Goal: Task Accomplishment & Management: Complete application form

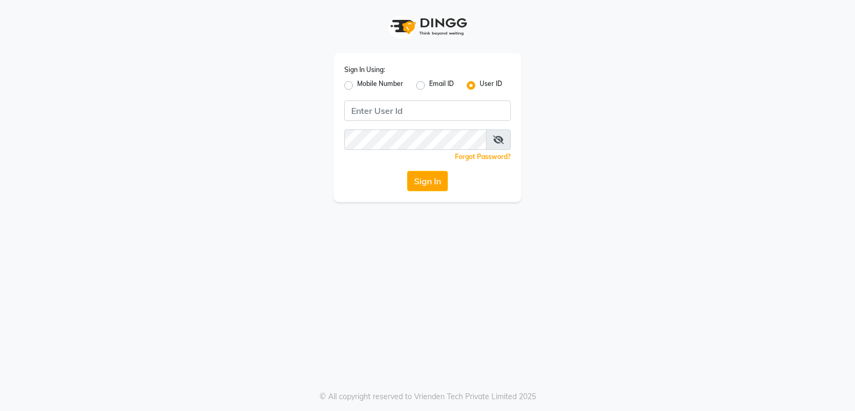
click at [375, 89] on label "Mobile Number" at bounding box center [380, 85] width 46 height 13
click at [364, 86] on input "Mobile Number" at bounding box center [360, 82] width 7 height 7
radio input "true"
radio input "false"
click at [451, 129] on div "Sign In Using: Mobile Number Email ID User ID Country Code × +91 Remember me Fo…" at bounding box center [428, 127] width 188 height 149
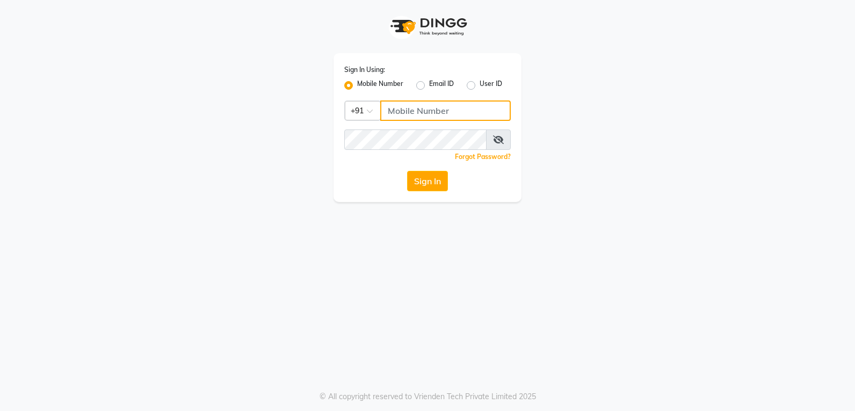
click at [451, 118] on input "Username" at bounding box center [445, 110] width 131 height 20
type input "9372017818"
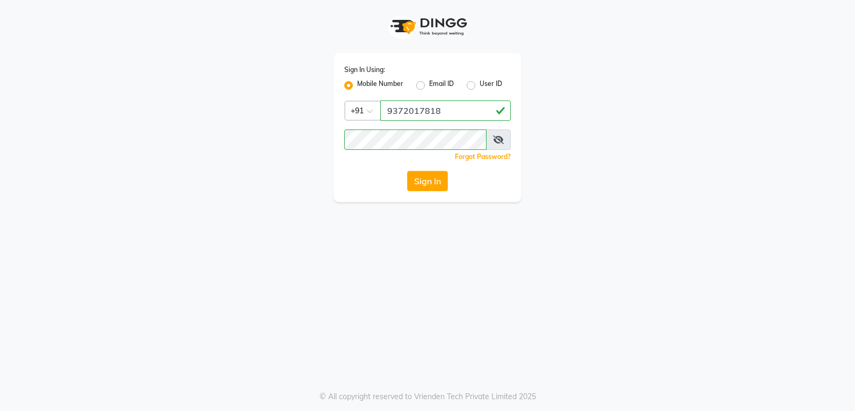
click at [492, 142] on span at bounding box center [498, 140] width 25 height 20
click at [495, 141] on icon at bounding box center [498, 139] width 11 height 9
click at [434, 188] on button "Sign In" at bounding box center [427, 181] width 41 height 20
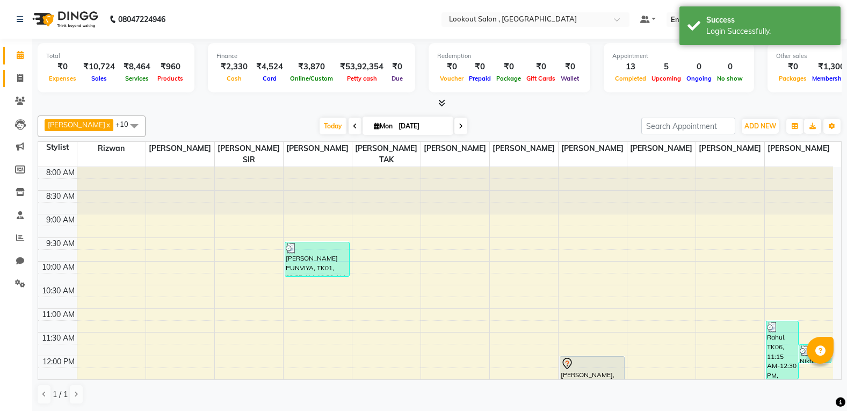
click at [6, 70] on link "Invoice" at bounding box center [16, 79] width 26 height 18
select select "151"
select select "service"
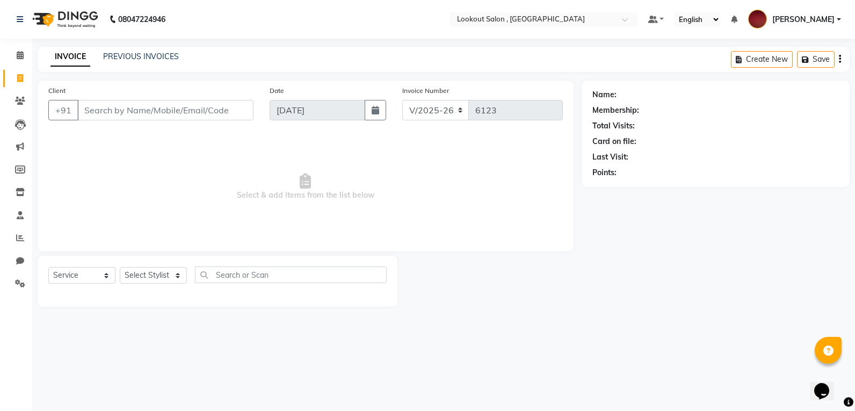
drag, startPoint x: 99, startPoint y: 61, endPoint x: 119, endPoint y: 61, distance: 20.4
click at [99, 61] on div "INVOICE PREVIOUS INVOICES" at bounding box center [108, 56] width 141 height 11
click at [120, 61] on link "PREVIOUS INVOICES" at bounding box center [141, 57] width 76 height 10
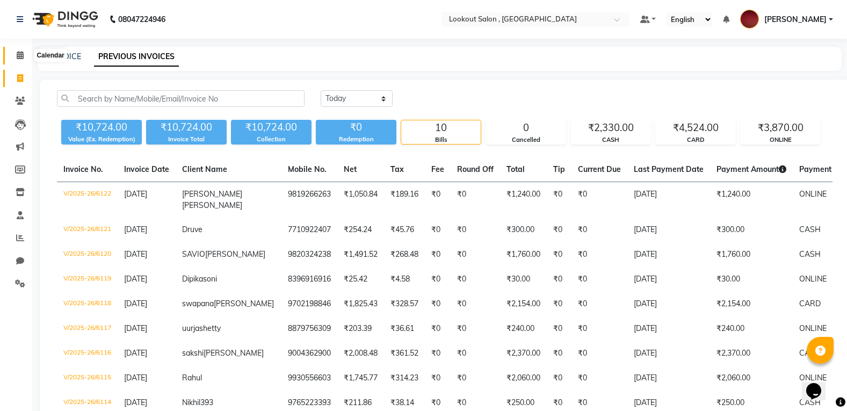
click at [15, 51] on span at bounding box center [20, 55] width 19 height 12
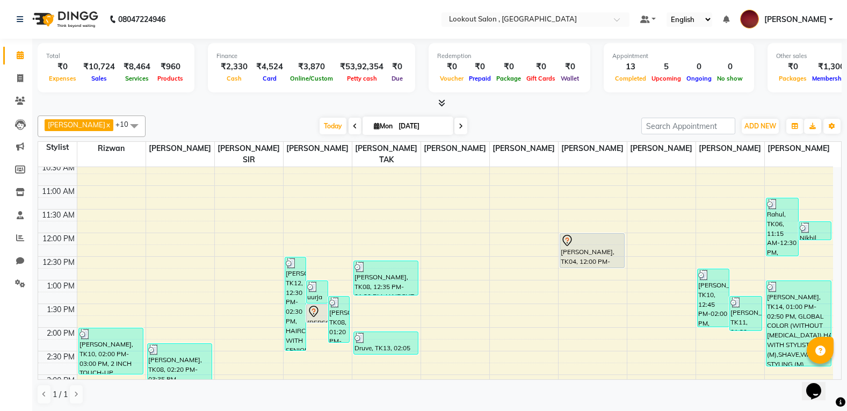
scroll to position [107, 0]
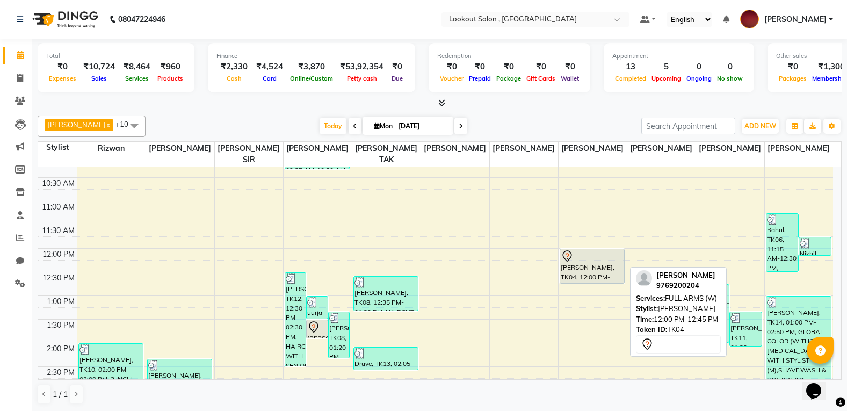
click at [593, 257] on div "[PERSON_NAME], TK04, 12:00 PM-12:45 PM, FULL ARMS (W)" at bounding box center [592, 266] width 64 height 34
select select "7"
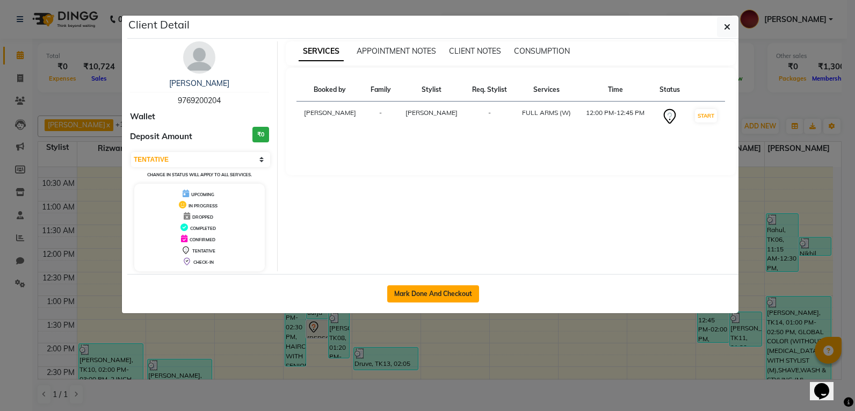
click at [441, 299] on button "Mark Done And Checkout" at bounding box center [433, 293] width 92 height 17
select select "service"
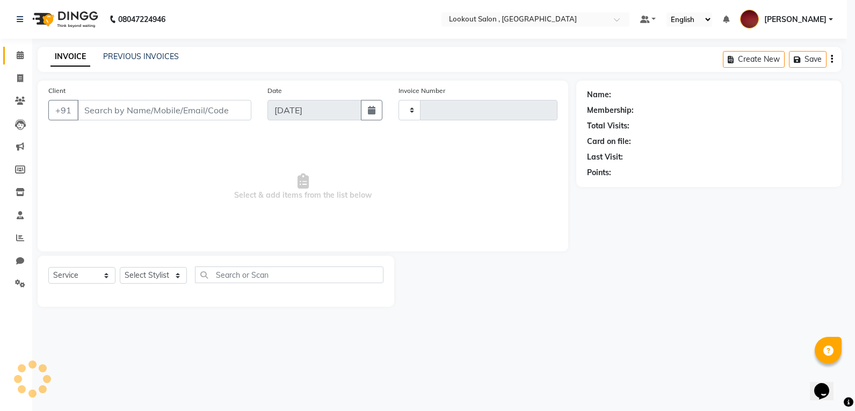
type input "6123"
select select "151"
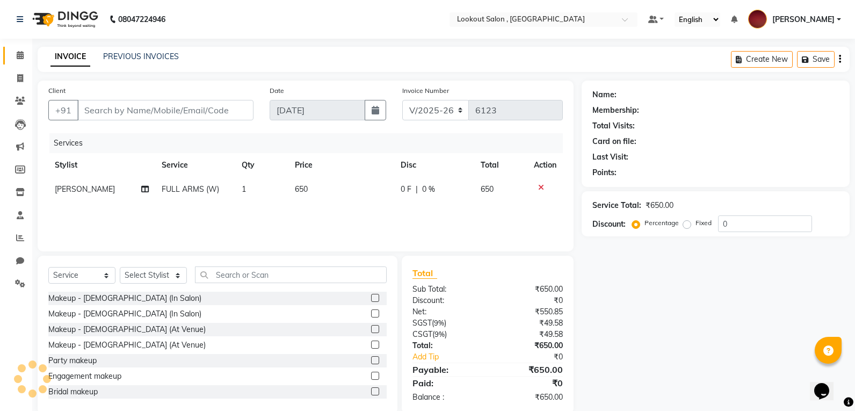
type input "9769200204"
select select "43261"
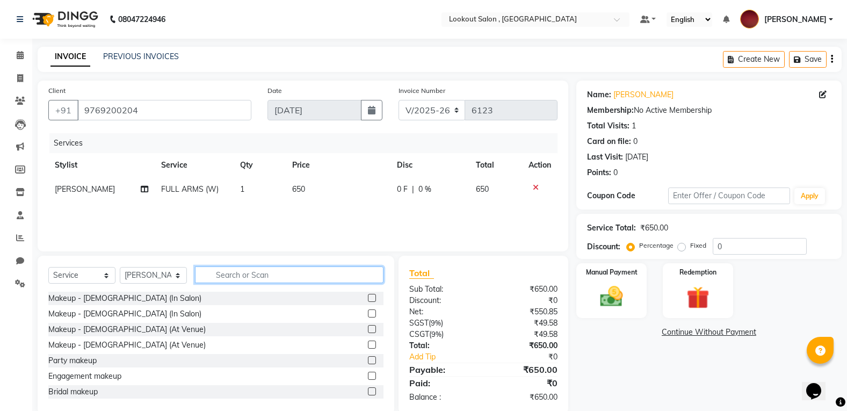
click at [236, 268] on input "text" at bounding box center [289, 275] width 189 height 17
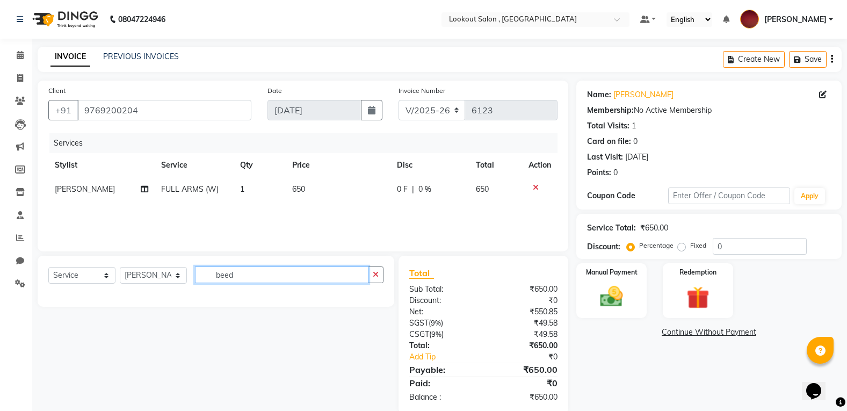
drag, startPoint x: 298, startPoint y: 278, endPoint x: 223, endPoint y: 281, distance: 74.7
click at [287, 278] on input "beed" at bounding box center [282, 275] width 174 height 17
drag, startPoint x: 193, startPoint y: 278, endPoint x: 143, endPoint y: 292, distance: 51.9
click at [143, 292] on div "Select Service Product Membership Package Voucher Prepaid Gift Card Select Styl…" at bounding box center [216, 281] width 357 height 51
drag, startPoint x: 226, startPoint y: 277, endPoint x: 207, endPoint y: 275, distance: 18.9
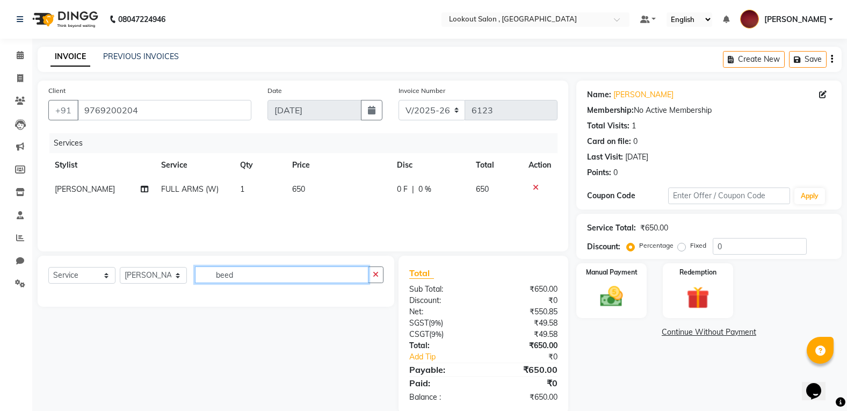
click at [207, 275] on input "beed" at bounding box center [282, 275] width 174 height 17
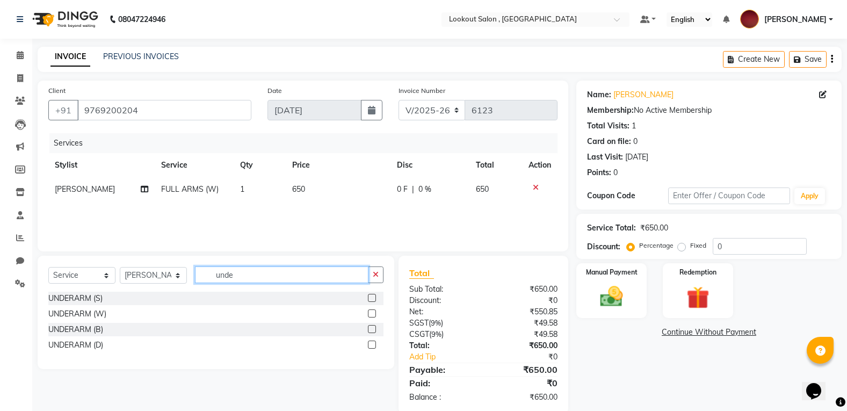
type input "unde"
click at [371, 329] on label at bounding box center [372, 329] width 8 height 8
click at [371, 329] on input "checkbox" at bounding box center [371, 329] width 7 height 7
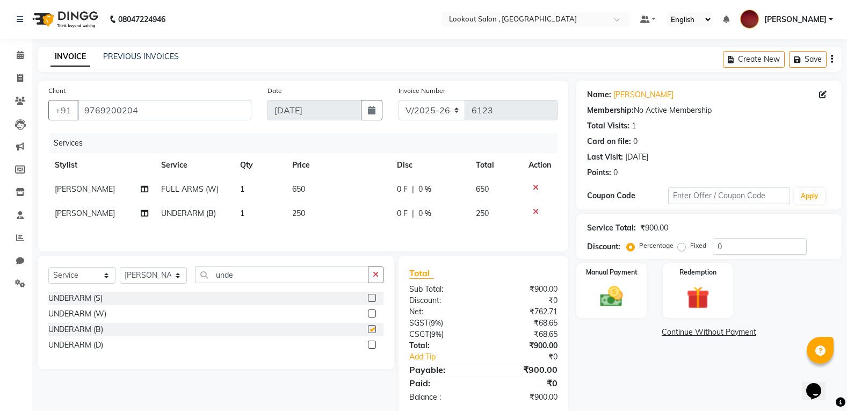
checkbox input "false"
click at [248, 277] on input "unde" at bounding box center [282, 275] width 174 height 17
drag, startPoint x: 189, startPoint y: 276, endPoint x: 181, endPoint y: 277, distance: 8.7
click at [181, 277] on div "Select Service Product Membership Package Voucher Prepaid Gift Card Select Styl…" at bounding box center [215, 279] width 335 height 25
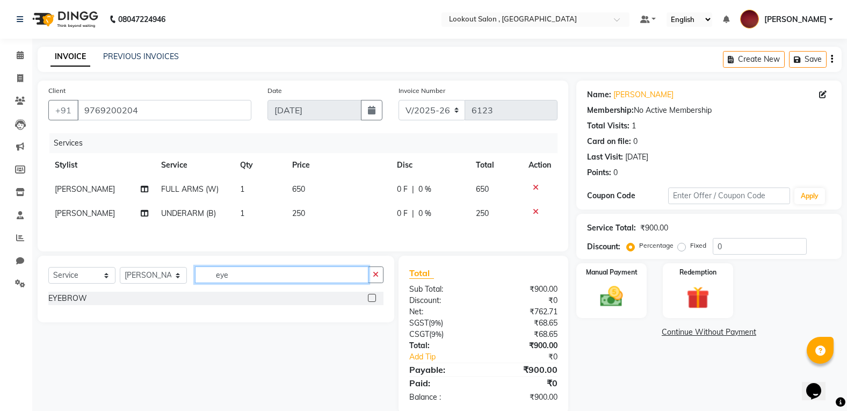
type input "eye"
click at [373, 301] on label at bounding box center [372, 298] width 8 height 8
click at [373, 301] on input "checkbox" at bounding box center [371, 298] width 7 height 7
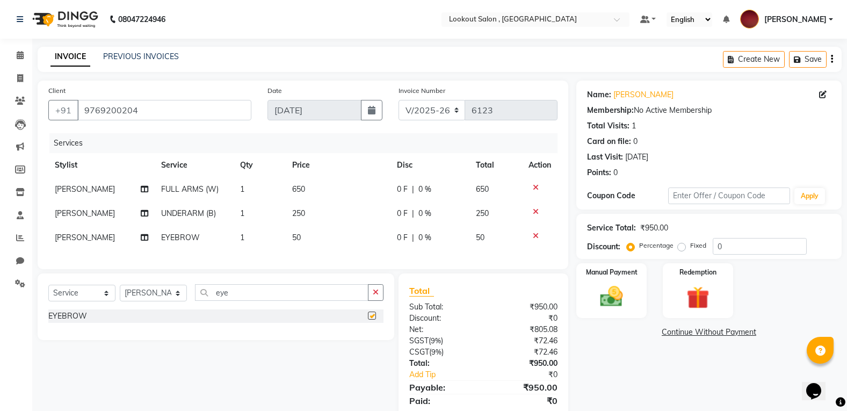
checkbox input "false"
drag, startPoint x: 274, startPoint y: 300, endPoint x: 233, endPoint y: 306, distance: 41.3
click at [272, 299] on input "eye" at bounding box center [282, 292] width 174 height 17
drag, startPoint x: 233, startPoint y: 306, endPoint x: 181, endPoint y: 324, distance: 55.6
click at [181, 324] on div "Select Service Product Membership Package Voucher Prepaid Gift Card Select Styl…" at bounding box center [216, 307] width 357 height 67
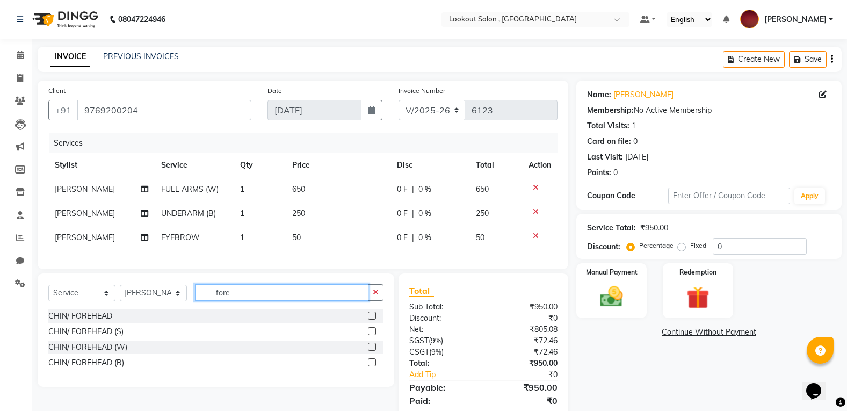
type input "fore"
click at [373, 366] on label at bounding box center [372, 362] width 8 height 8
click at [373, 366] on input "checkbox" at bounding box center [371, 362] width 7 height 7
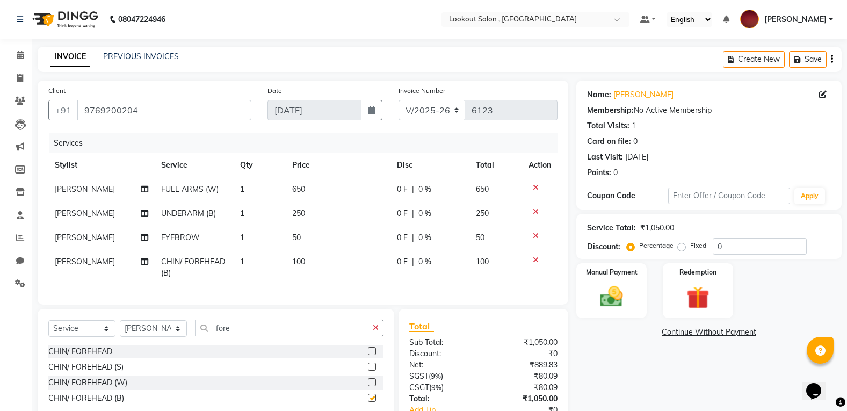
checkbox input "false"
drag, startPoint x: 263, startPoint y: 336, endPoint x: 152, endPoint y: 361, distance: 114.1
click at [152, 361] on div "Select Service Product Membership Package Voucher Prepaid Gift Card Select Styl…" at bounding box center [216, 365] width 357 height 113
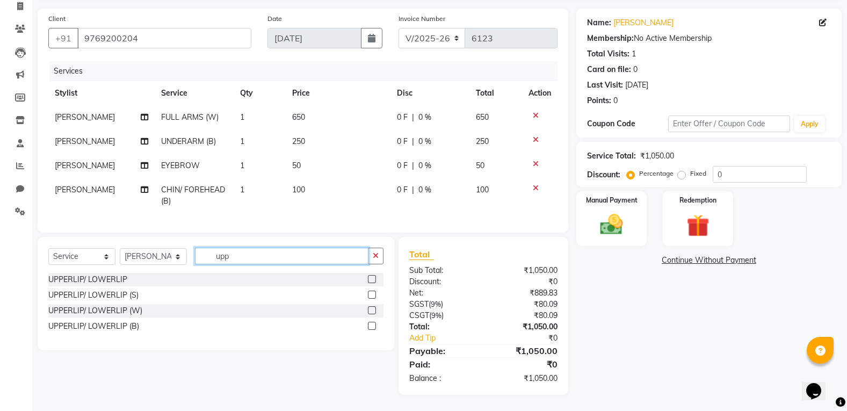
scroll to position [80, 0]
type input "upp"
click at [375, 323] on label at bounding box center [372, 326] width 8 height 8
click at [375, 323] on input "checkbox" at bounding box center [371, 326] width 7 height 7
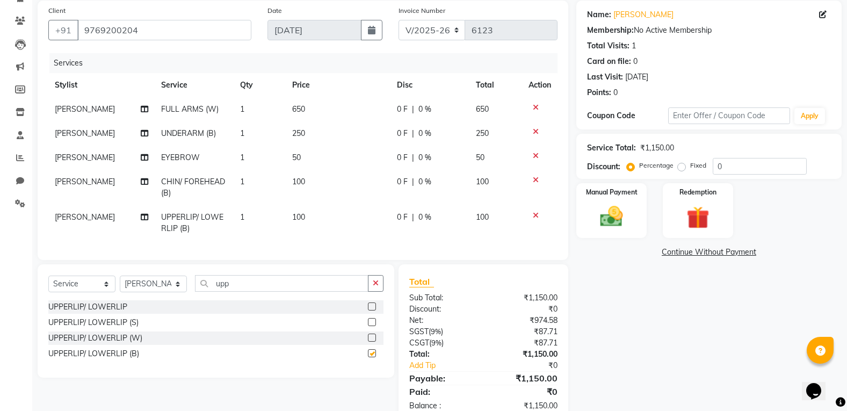
checkbox input "false"
click at [253, 298] on div "Select Service Product Membership Package Voucher Prepaid Gift Card Select Styl…" at bounding box center [215, 287] width 335 height 25
drag, startPoint x: 249, startPoint y: 295, endPoint x: 198, endPoint y: 307, distance: 52.4
click at [198, 300] on div "Select Service Product Membership Package Voucher Prepaid Gift Card Select Styl…" at bounding box center [215, 287] width 335 height 25
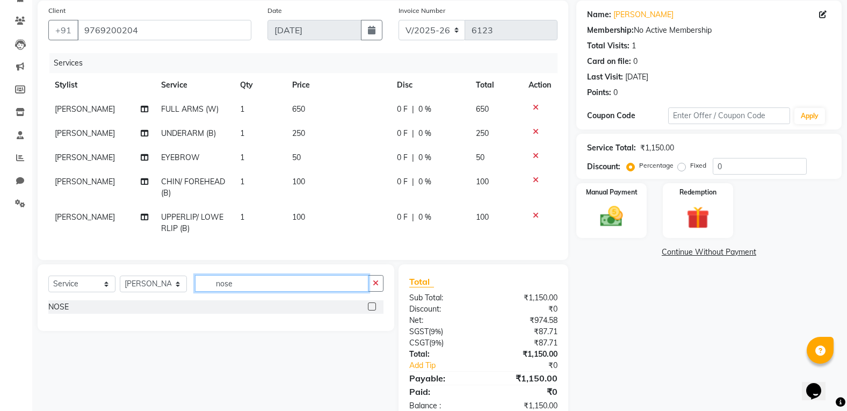
type input "nose"
click at [374, 311] on label at bounding box center [372, 307] width 8 height 8
click at [374, 311] on input "checkbox" at bounding box center [371, 307] width 7 height 7
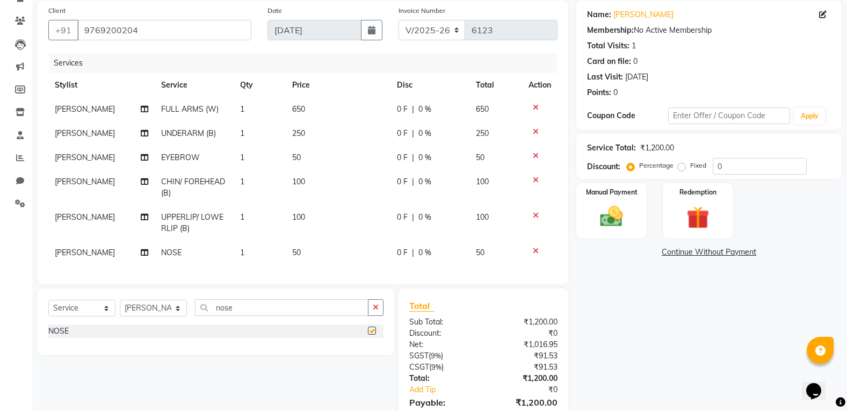
checkbox input "false"
click at [288, 243] on td "50" at bounding box center [338, 253] width 104 height 24
select select "43261"
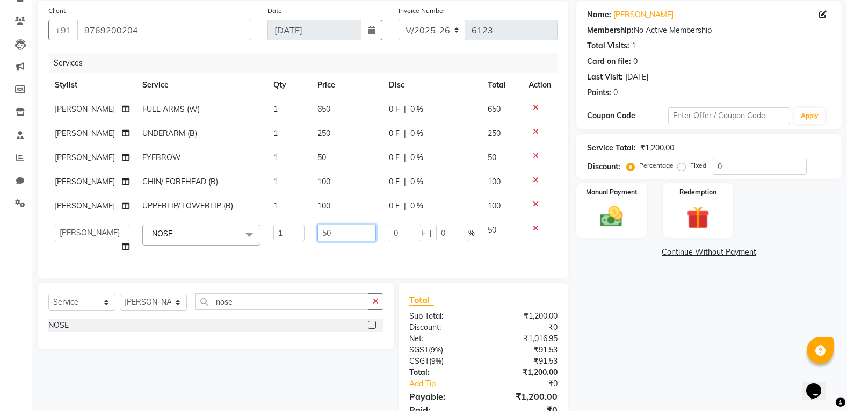
drag, startPoint x: 314, startPoint y: 286, endPoint x: 296, endPoint y: 290, distance: 18.2
click at [296, 259] on tr "[PERSON_NAME] [PERSON_NAME] [PERSON_NAME] [PERSON_NAME] kuldeep NANDINI [PERSON…" at bounding box center [302, 238] width 509 height 41
type input "100"
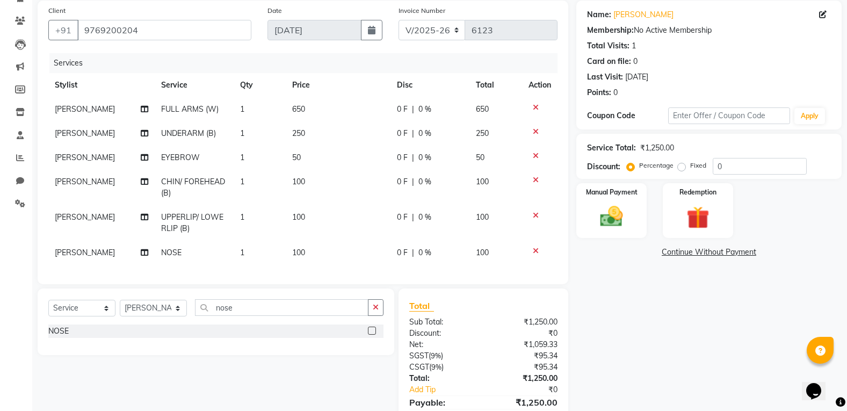
click at [560, 312] on div "Client [PHONE_NUMBER] Date [DATE] Invoice Number V/2025 V/[PHONE_NUMBER] Servic…" at bounding box center [303, 224] width 547 height 446
click at [144, 319] on div "Select Service Product Membership Package Voucher Prepaid Gift Card Select Styl…" at bounding box center [215, 311] width 335 height 25
drag, startPoint x: 267, startPoint y: 304, endPoint x: 211, endPoint y: 305, distance: 55.9
click at [211, 305] on input "nose" at bounding box center [282, 307] width 174 height 17
type input "no tan"
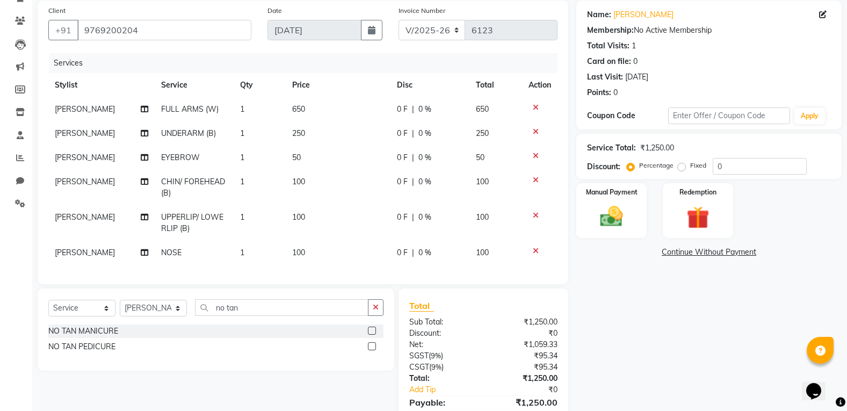
click at [368, 329] on label at bounding box center [372, 331] width 8 height 8
click at [368, 329] on input "checkbox" at bounding box center [371, 331] width 7 height 7
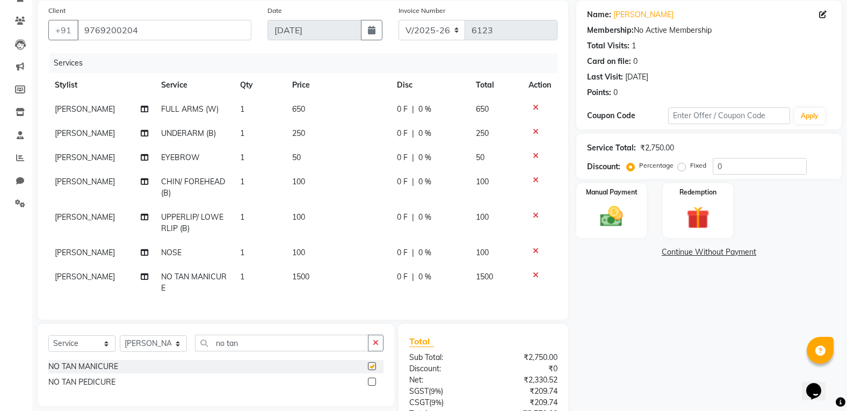
checkbox input "false"
click at [127, 344] on select "Select Stylist [PERSON_NAME] [PERSON_NAME] [PERSON_NAME] [PERSON_NAME] kuldeep …" at bounding box center [153, 343] width 67 height 17
select select "4400"
click at [120, 343] on select "Select Stylist [PERSON_NAME] [PERSON_NAME] [PERSON_NAME] [PERSON_NAME] kuldeep …" at bounding box center [153, 343] width 67 height 17
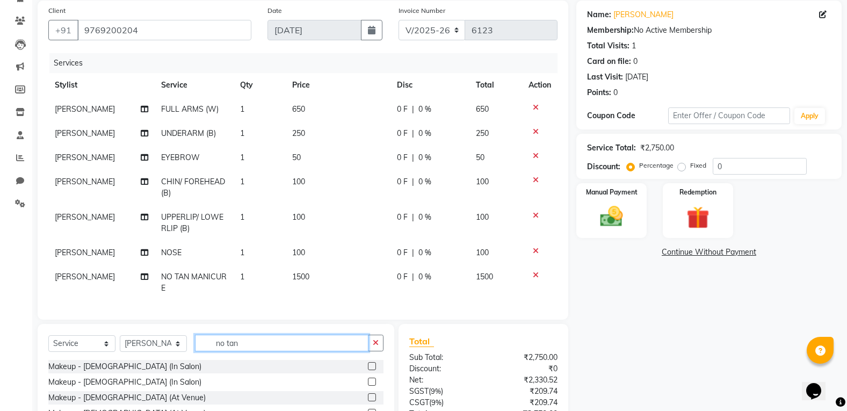
drag, startPoint x: 247, startPoint y: 350, endPoint x: 193, endPoint y: 343, distance: 54.3
click at [232, 349] on input "no tan" at bounding box center [282, 343] width 174 height 17
click at [192, 343] on div "Select Service Product Membership Package Voucher Prepaid Gift Card Select Styl…" at bounding box center [215, 347] width 335 height 25
drag, startPoint x: 257, startPoint y: 351, endPoint x: 209, endPoint y: 350, distance: 47.8
click at [209, 350] on input "no tan" at bounding box center [282, 343] width 174 height 17
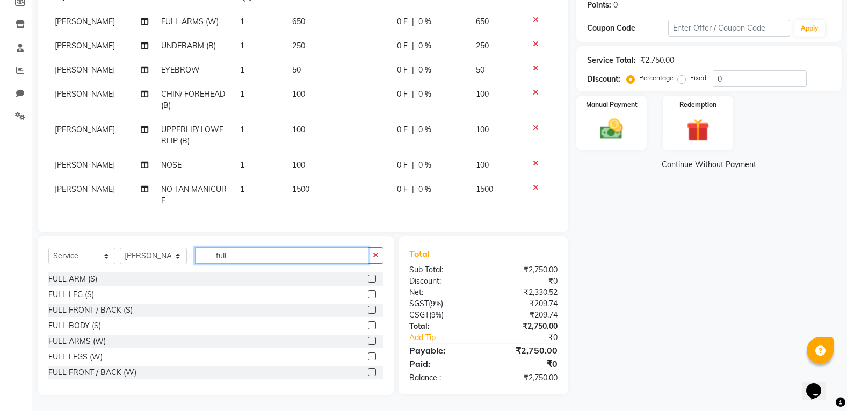
scroll to position [176, 0]
type input "full"
click at [368, 341] on label at bounding box center [372, 341] width 8 height 8
click at [368, 341] on input "checkbox" at bounding box center [371, 341] width 7 height 7
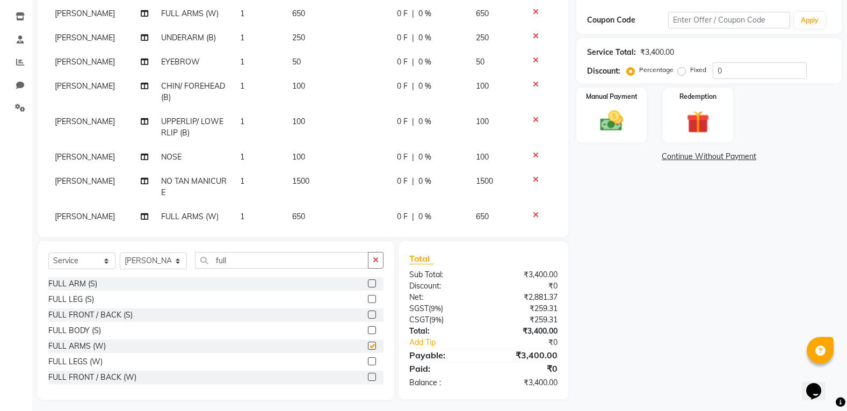
checkbox input "false"
drag, startPoint x: 238, startPoint y: 258, endPoint x: 189, endPoint y: 243, distance: 50.6
click at [189, 243] on div "Select Service Product Membership Package Voucher Prepaid Gift Card Select Styl…" at bounding box center [216, 320] width 357 height 159
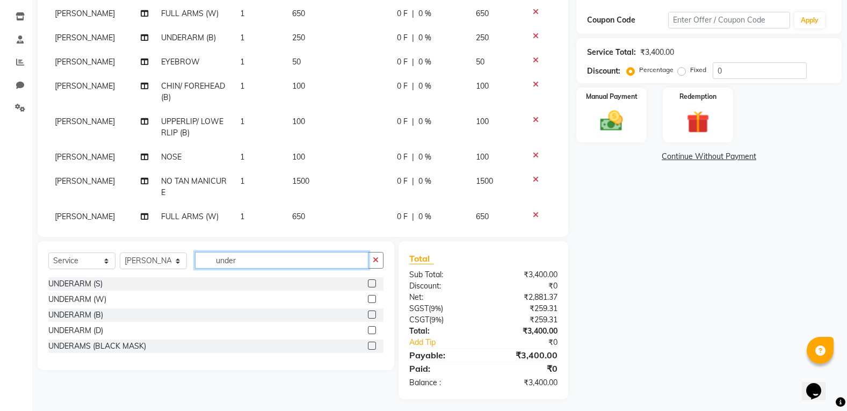
type input "under"
click at [373, 317] on label at bounding box center [372, 315] width 8 height 8
click at [373, 317] on input "checkbox" at bounding box center [371, 315] width 7 height 7
click at [373, 317] on label at bounding box center [372, 315] width 8 height 8
click at [373, 317] on input "checkbox" at bounding box center [371, 315] width 7 height 7
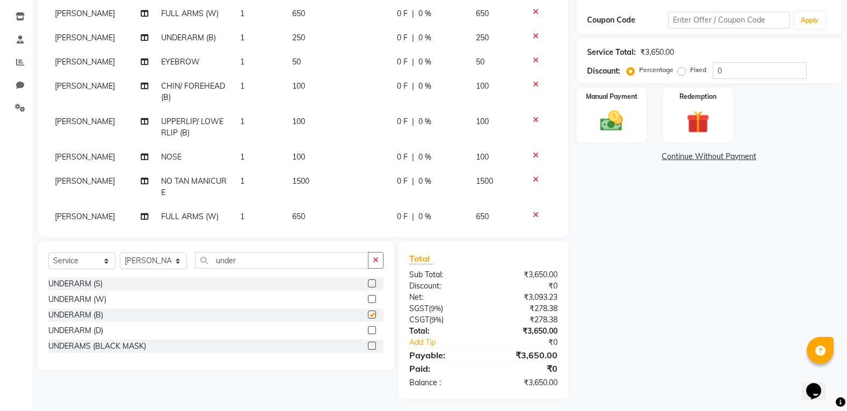
checkbox input "false"
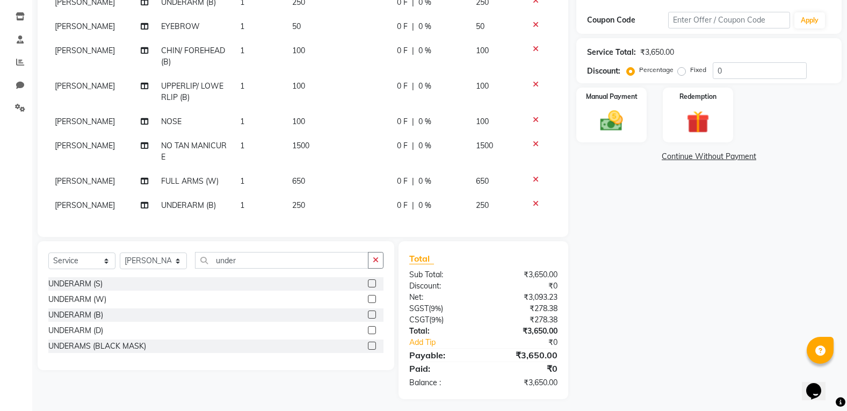
scroll to position [44, 0]
drag, startPoint x: 235, startPoint y: 258, endPoint x: 205, endPoint y: 253, distance: 31.0
click at [205, 253] on input "under" at bounding box center [282, 260] width 174 height 17
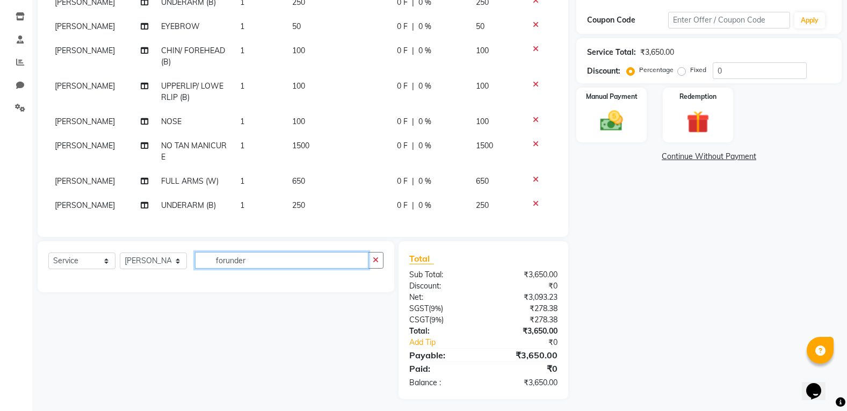
click at [250, 268] on input "forunder" at bounding box center [282, 260] width 174 height 17
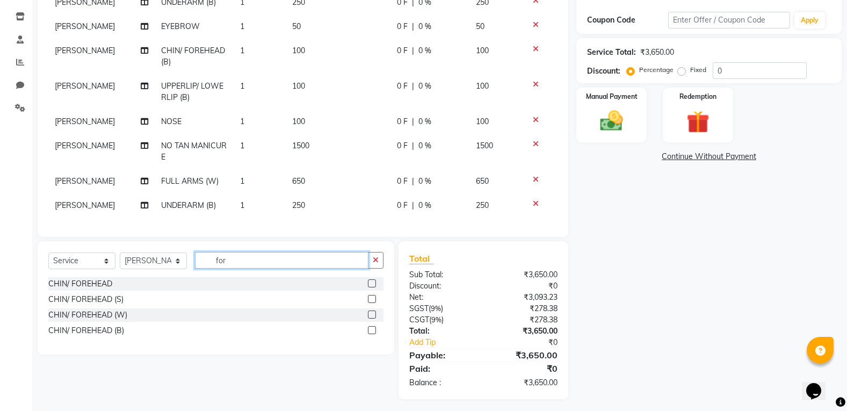
type input "for"
click at [371, 331] on label at bounding box center [372, 330] width 8 height 8
click at [371, 331] on input "checkbox" at bounding box center [371, 330] width 7 height 7
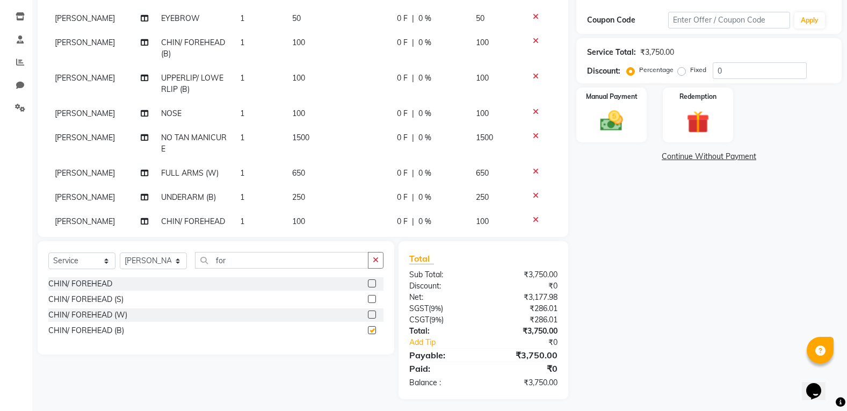
checkbox input "false"
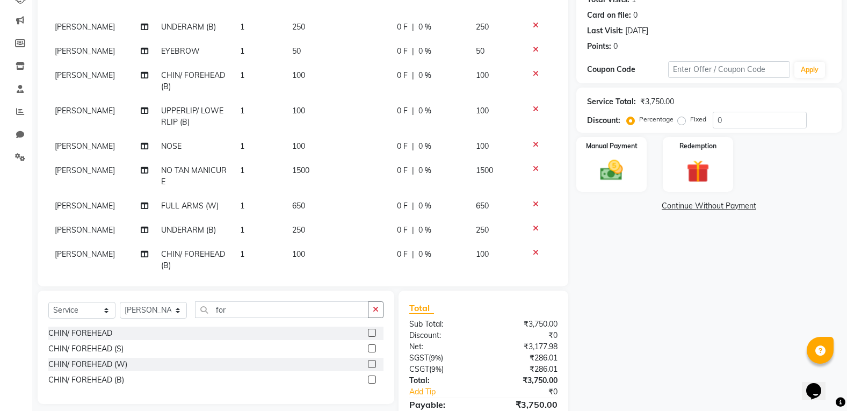
scroll to position [79, 0]
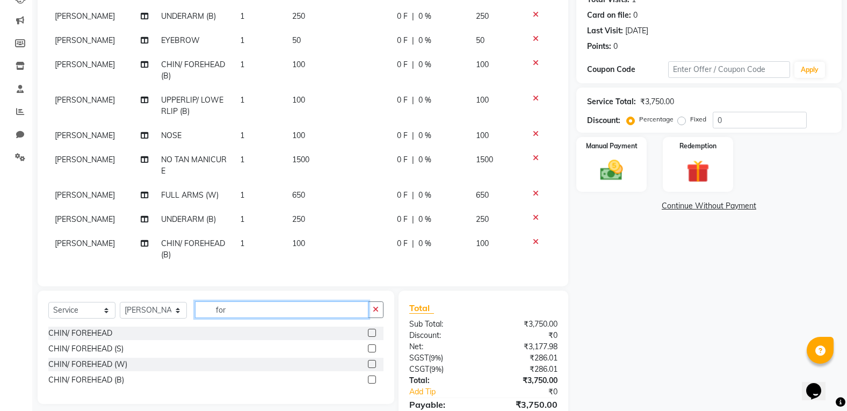
drag, startPoint x: 263, startPoint y: 313, endPoint x: 210, endPoint y: 315, distance: 53.8
click at [257, 314] on input "for" at bounding box center [282, 309] width 174 height 17
drag, startPoint x: 210, startPoint y: 315, endPoint x: 180, endPoint y: 320, distance: 29.9
click at [180, 320] on div "Select Service Product Membership Package Voucher Prepaid Gift Card Select Styl…" at bounding box center [215, 313] width 335 height 25
drag, startPoint x: 253, startPoint y: 307, endPoint x: 208, endPoint y: 318, distance: 46.0
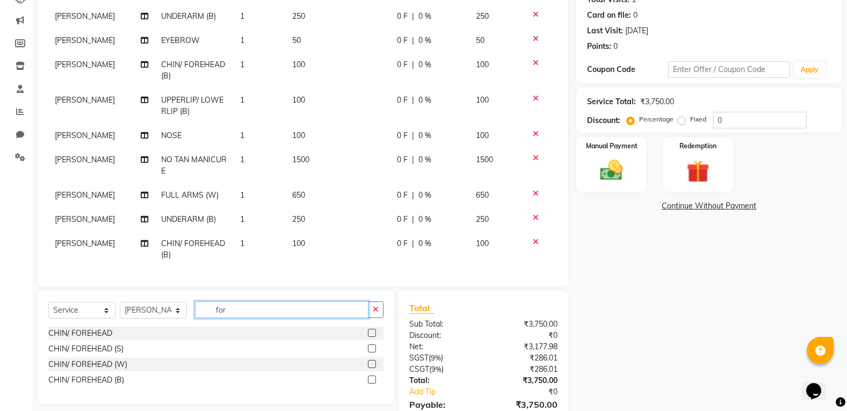
click at [208, 318] on div "Select Service Product Membership Package Voucher Prepaid Gift Card Select Styl…" at bounding box center [215, 313] width 335 height 25
type input "nose"
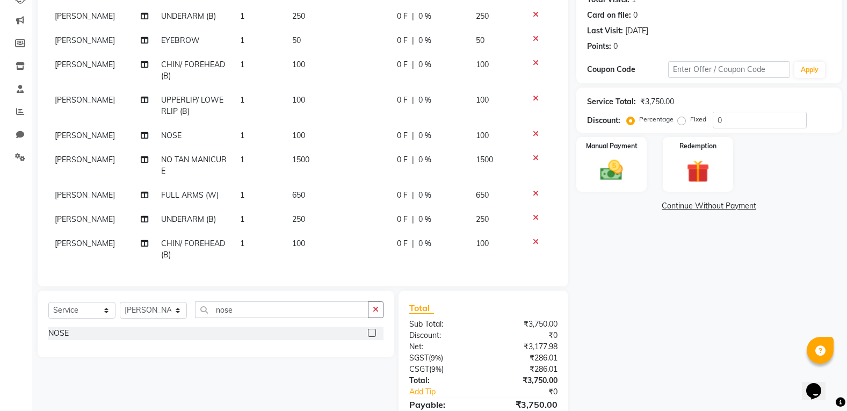
click at [369, 332] on label at bounding box center [372, 333] width 8 height 8
click at [369, 332] on input "checkbox" at bounding box center [371, 333] width 7 height 7
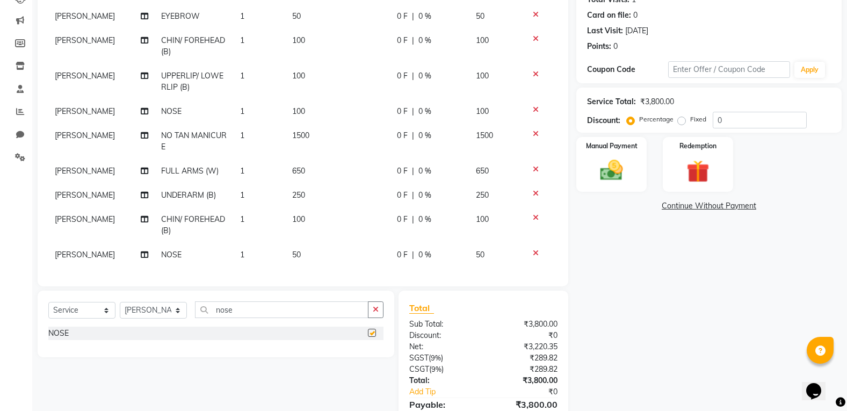
checkbox input "false"
click at [300, 243] on td "50" at bounding box center [338, 255] width 104 height 24
select select "4400"
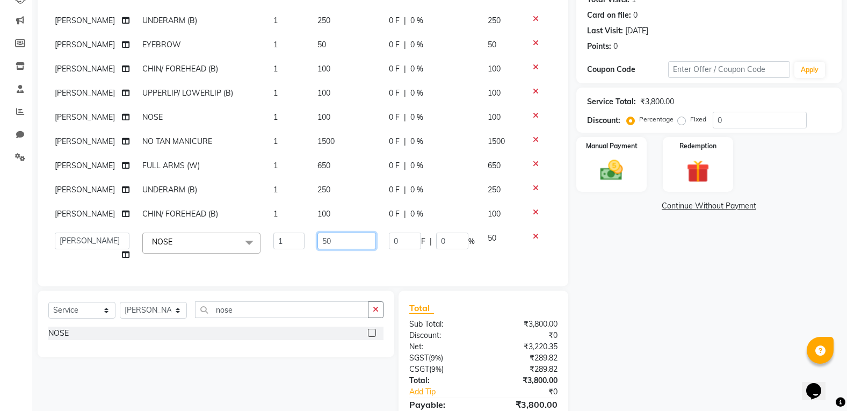
scroll to position [142, 0]
drag, startPoint x: 311, startPoint y: 255, endPoint x: 299, endPoint y: 257, distance: 12.0
click at [311, 257] on td "50" at bounding box center [346, 246] width 71 height 41
type input "300"
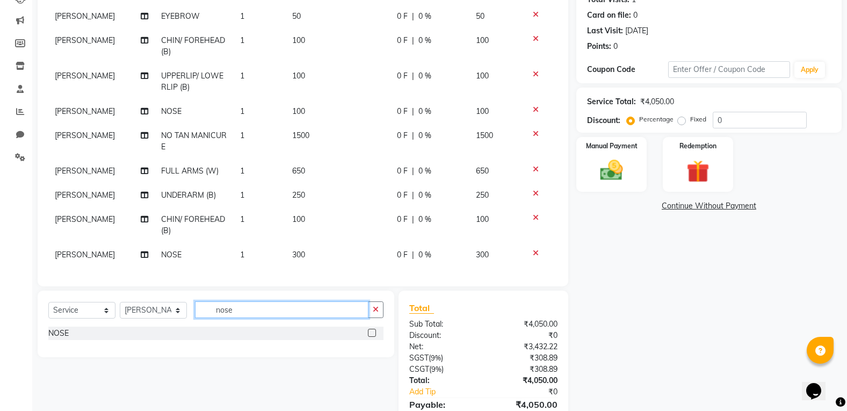
scroll to position [103, 0]
drag, startPoint x: 287, startPoint y: 311, endPoint x: 195, endPoint y: 299, distance: 92.6
click at [195, 299] on div "Select Service Product Membership Package Voucher Prepaid Gift Card Select Styl…" at bounding box center [216, 324] width 357 height 67
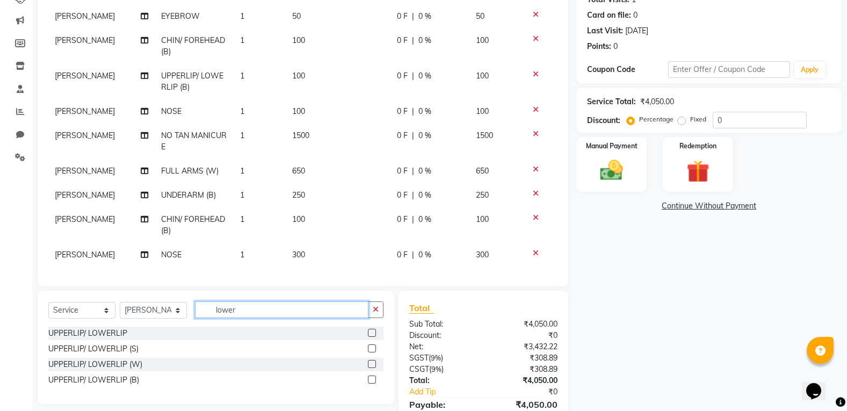
type input "lower"
click at [370, 380] on label at bounding box center [372, 380] width 8 height 8
click at [370, 380] on input "checkbox" at bounding box center [371, 380] width 7 height 7
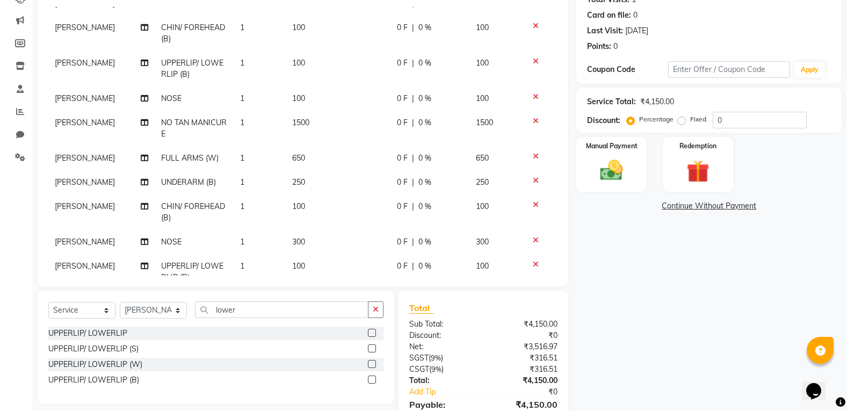
click at [370, 380] on label at bounding box center [372, 380] width 8 height 8
click at [370, 380] on input "checkbox" at bounding box center [371, 380] width 7 height 7
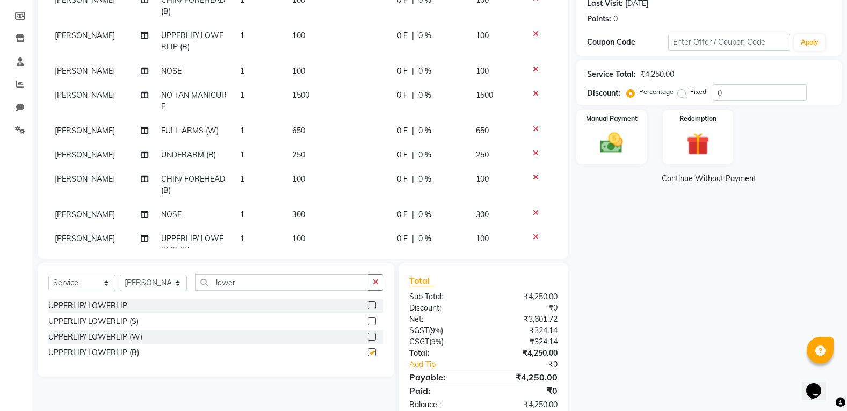
scroll to position [180, 0]
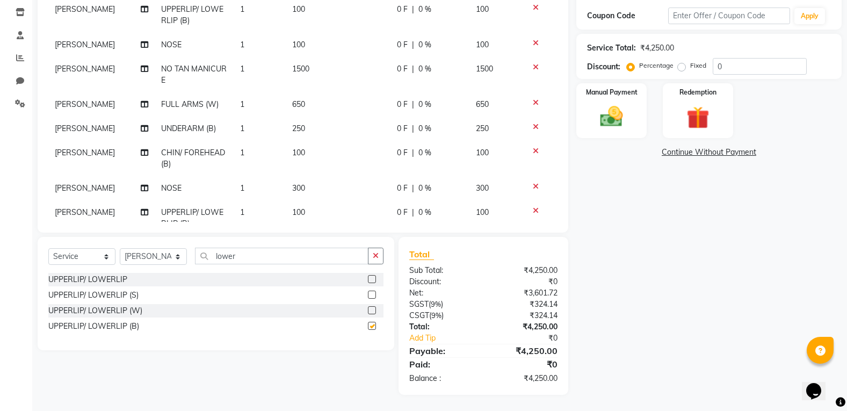
checkbox input "false"
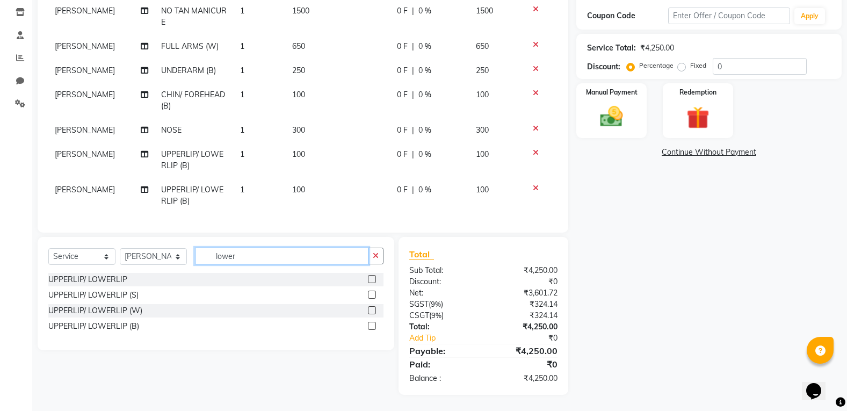
drag, startPoint x: 247, startPoint y: 257, endPoint x: 168, endPoint y: 252, distance: 79.1
click at [168, 252] on div "Select Service Product Membership Package Voucher Prepaid Gift Card Select Styl…" at bounding box center [215, 260] width 335 height 25
type input "for"
click at [371, 321] on div at bounding box center [376, 326] width 16 height 13
drag, startPoint x: 372, startPoint y: 322, endPoint x: 372, endPoint y: 329, distance: 7.0
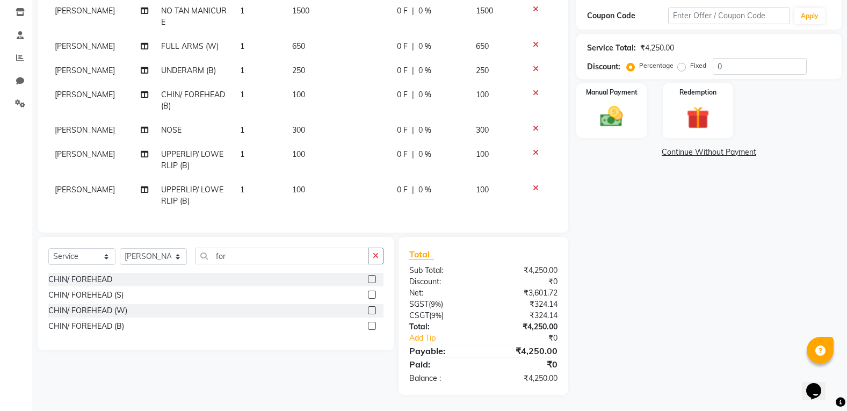
click at [372, 324] on label at bounding box center [372, 326] width 8 height 8
click at [372, 324] on input "checkbox" at bounding box center [371, 326] width 7 height 7
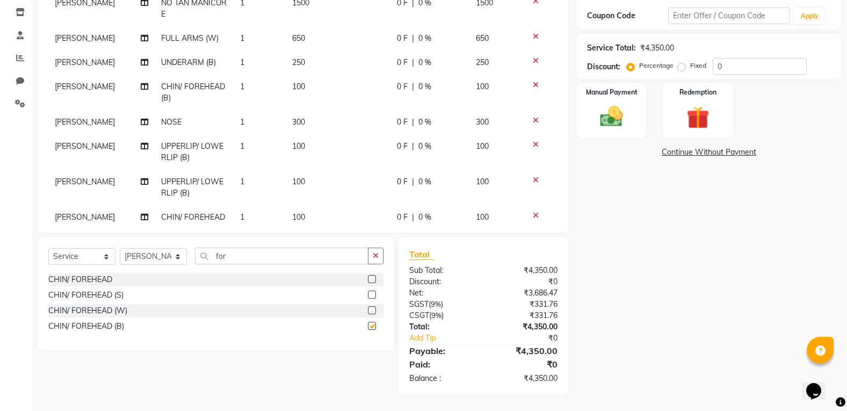
checkbox input "false"
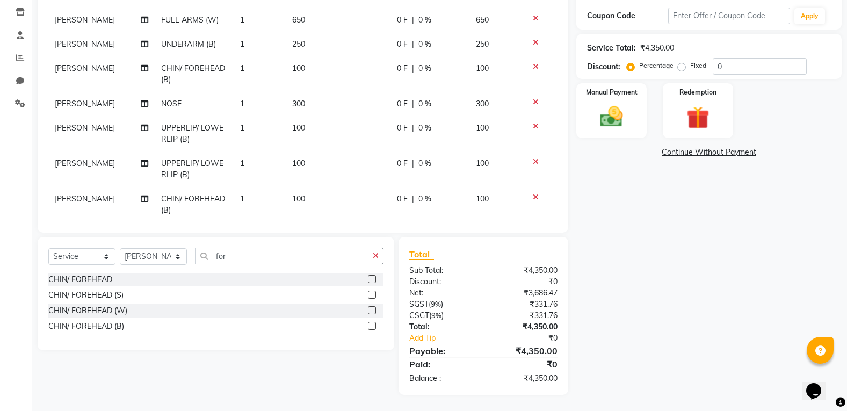
scroll to position [210, 0]
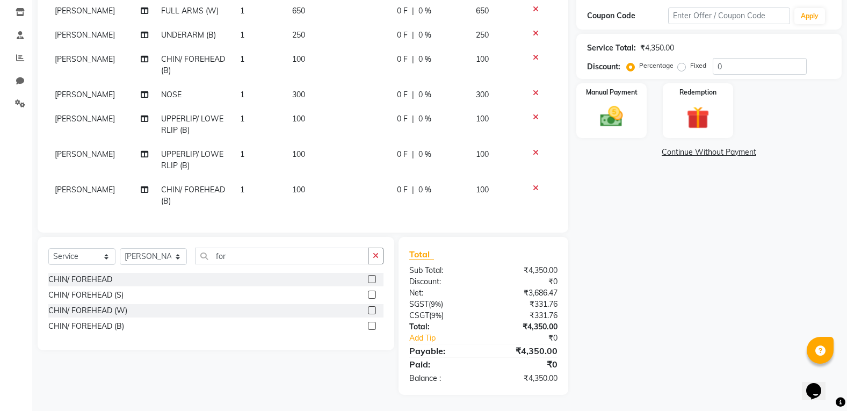
drag, startPoint x: 273, startPoint y: 265, endPoint x: 258, endPoint y: 255, distance: 17.7
click at [258, 255] on div "Select Service Product Membership Package Voucher Prepaid Gift Card Select Styl…" at bounding box center [215, 260] width 335 height 25
drag, startPoint x: 258, startPoint y: 255, endPoint x: 146, endPoint y: 266, distance: 113.4
click at [146, 266] on div "Select Service Product Membership Package Voucher Prepaid Gift Card Select Styl…" at bounding box center [215, 260] width 335 height 25
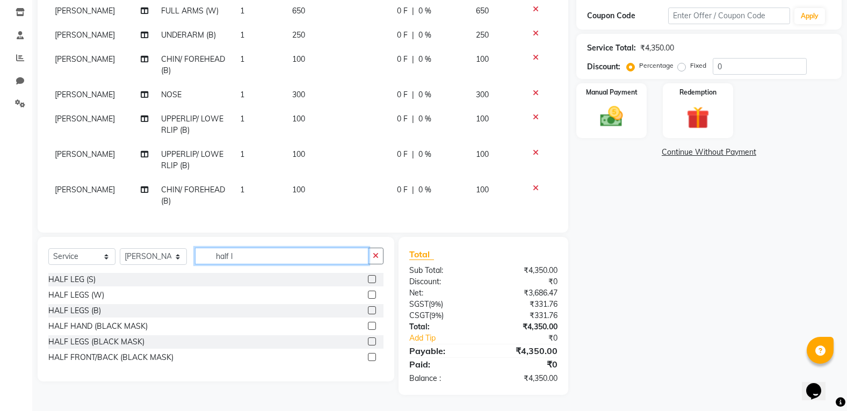
type input "half l"
click at [370, 294] on label at bounding box center [372, 295] width 8 height 8
click at [370, 294] on input "checkbox" at bounding box center [371, 295] width 7 height 7
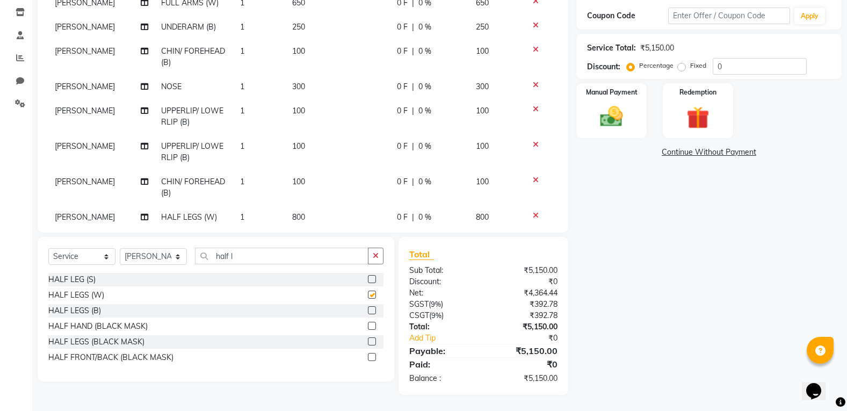
checkbox input "false"
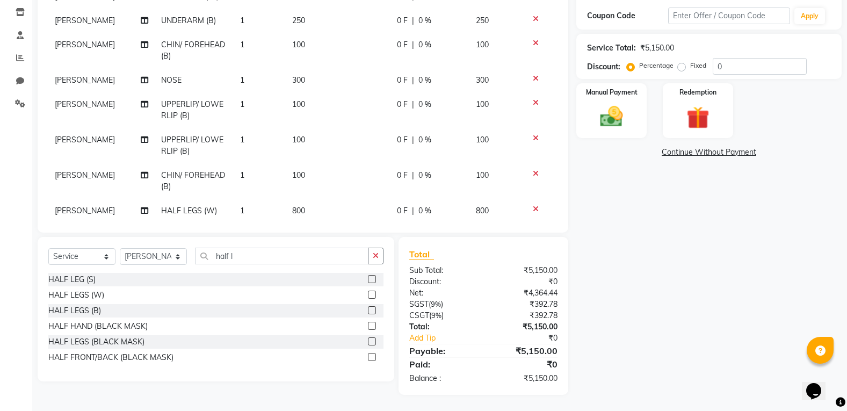
scroll to position [234, 0]
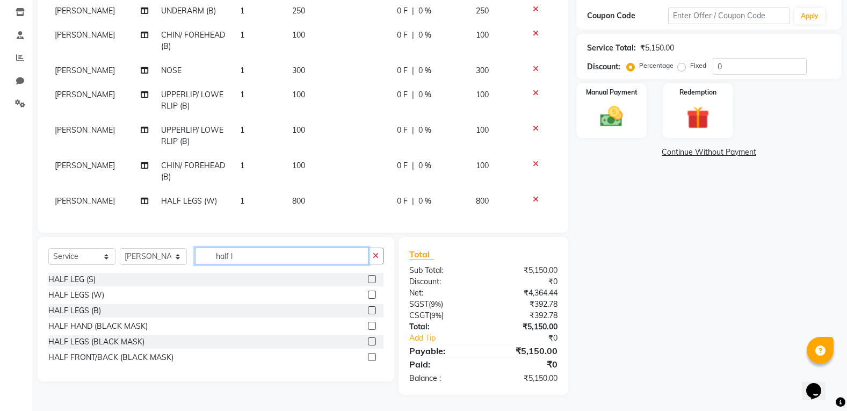
click at [225, 256] on input "half l" at bounding box center [282, 256] width 174 height 17
click at [193, 255] on div "Select Service Product Membership Package Voucher Prepaid Gift Card Select Styl…" at bounding box center [215, 260] width 335 height 25
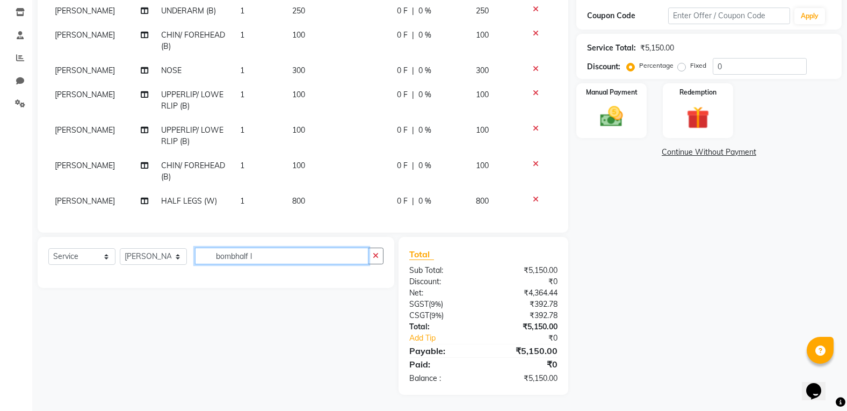
click at [271, 261] on input "bombhalf l" at bounding box center [282, 256] width 174 height 17
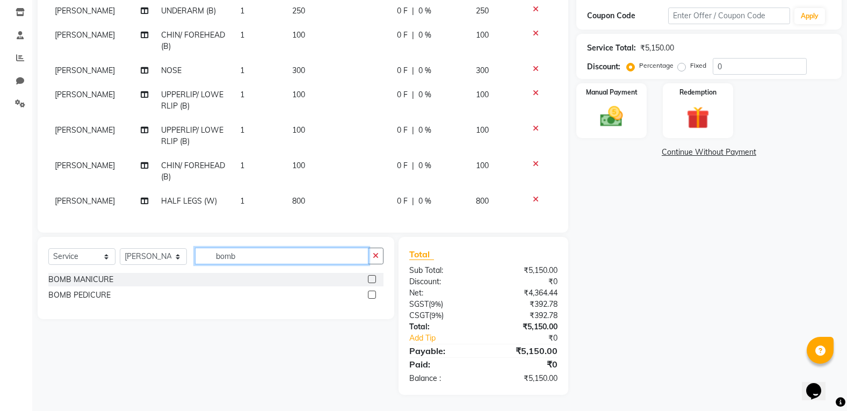
type input "bomb"
click at [371, 294] on label at bounding box center [372, 295] width 8 height 8
click at [371, 294] on input "checkbox" at bounding box center [371, 295] width 7 height 7
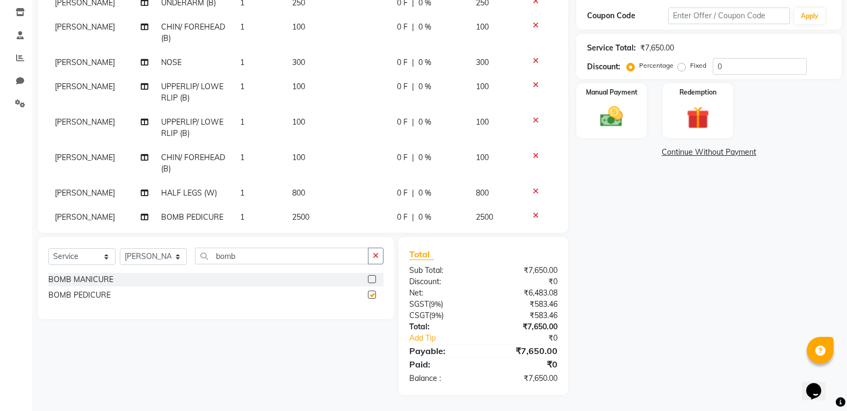
checkbox input "false"
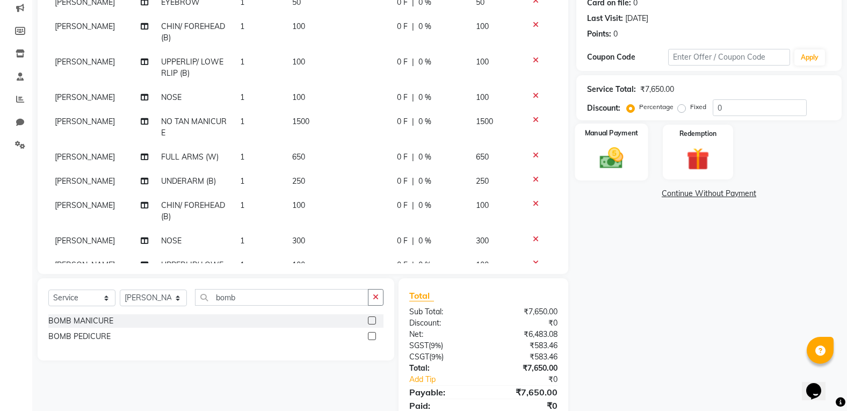
scroll to position [0, 0]
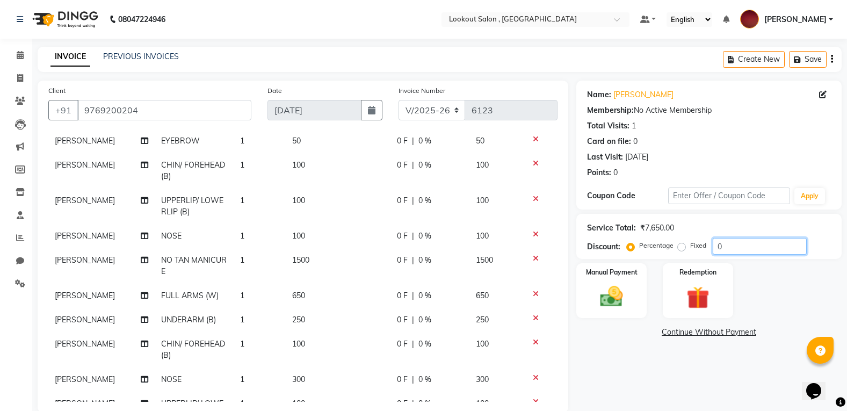
click at [718, 254] on input "0" at bounding box center [760, 246] width 94 height 17
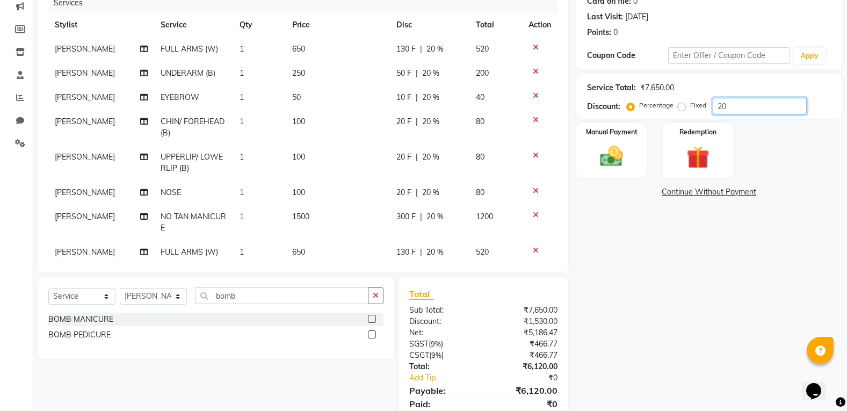
scroll to position [126, 0]
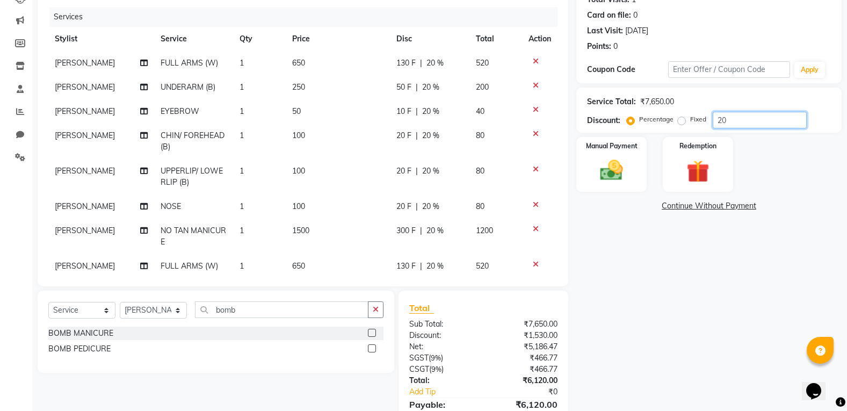
type input "20"
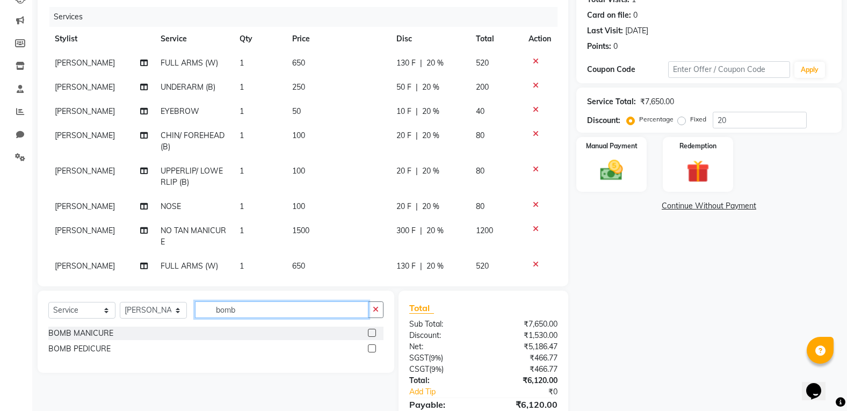
drag, startPoint x: 245, startPoint y: 309, endPoint x: 201, endPoint y: 321, distance: 45.8
click at [201, 321] on div "Select Service Product Membership Package Voucher Prepaid Gift Card Select Styl…" at bounding box center [215, 313] width 335 height 25
type input "eye"
click at [371, 337] on div at bounding box center [371, 334] width 7 height 11
click at [372, 334] on label at bounding box center [372, 333] width 8 height 8
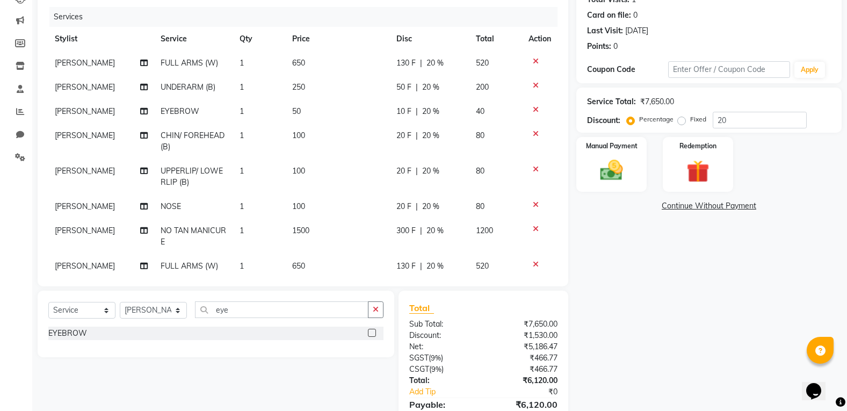
click at [372, 334] on input "checkbox" at bounding box center [371, 333] width 7 height 7
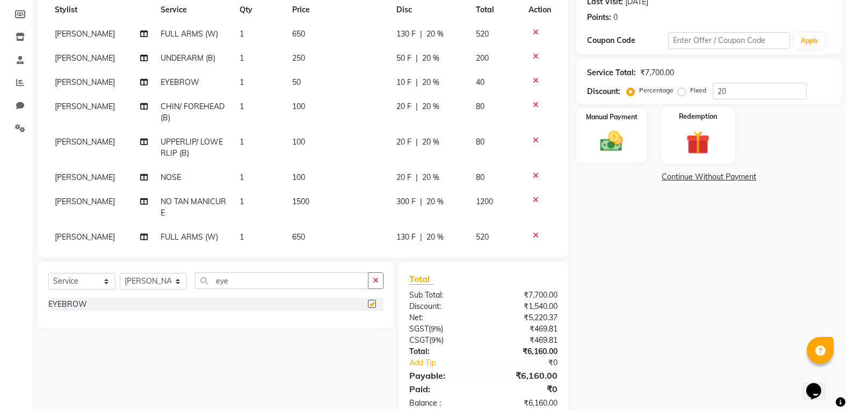
checkbox input "false"
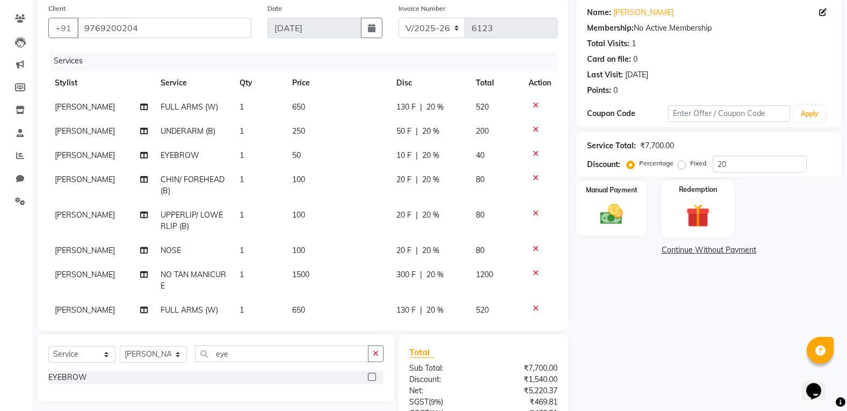
scroll to position [0, 0]
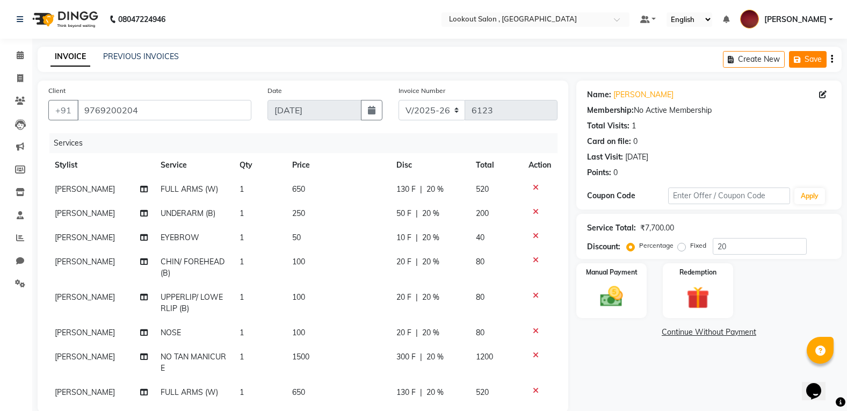
click at [804, 62] on icon "button" at bounding box center [799, 60] width 11 height 8
click at [790, 50] on div "Create New Save Open Invoices" at bounding box center [745, 59] width 195 height 25
click at [792, 53] on button "Open Invoices" at bounding box center [791, 59] width 71 height 17
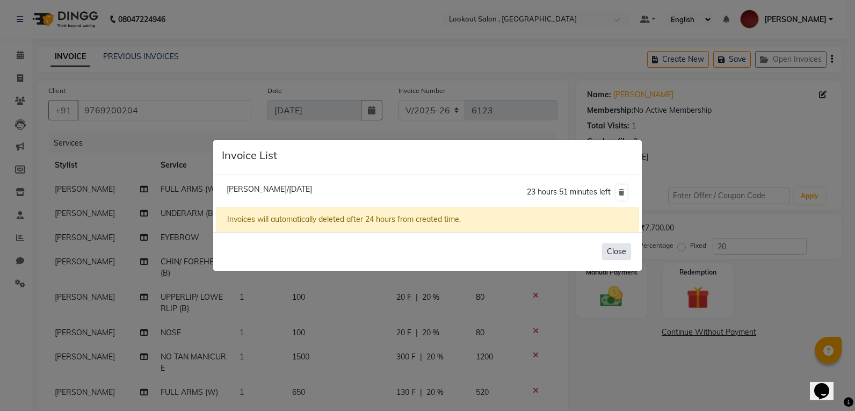
click at [624, 248] on button "Close" at bounding box center [616, 251] width 29 height 17
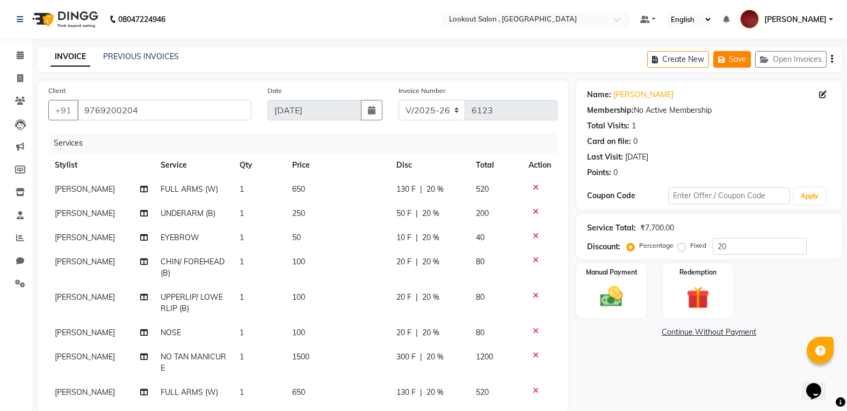
click at [746, 61] on button "Save" at bounding box center [733, 59] width 38 height 17
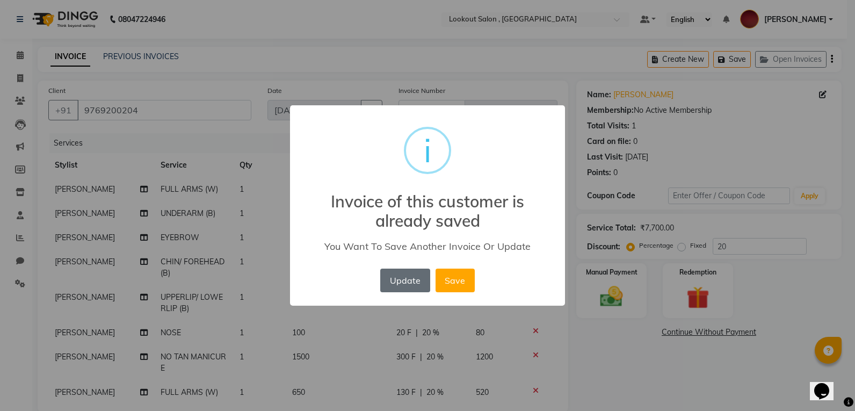
click at [404, 278] on button "Update" at bounding box center [404, 281] width 49 height 24
